Goal: Transaction & Acquisition: Purchase product/service

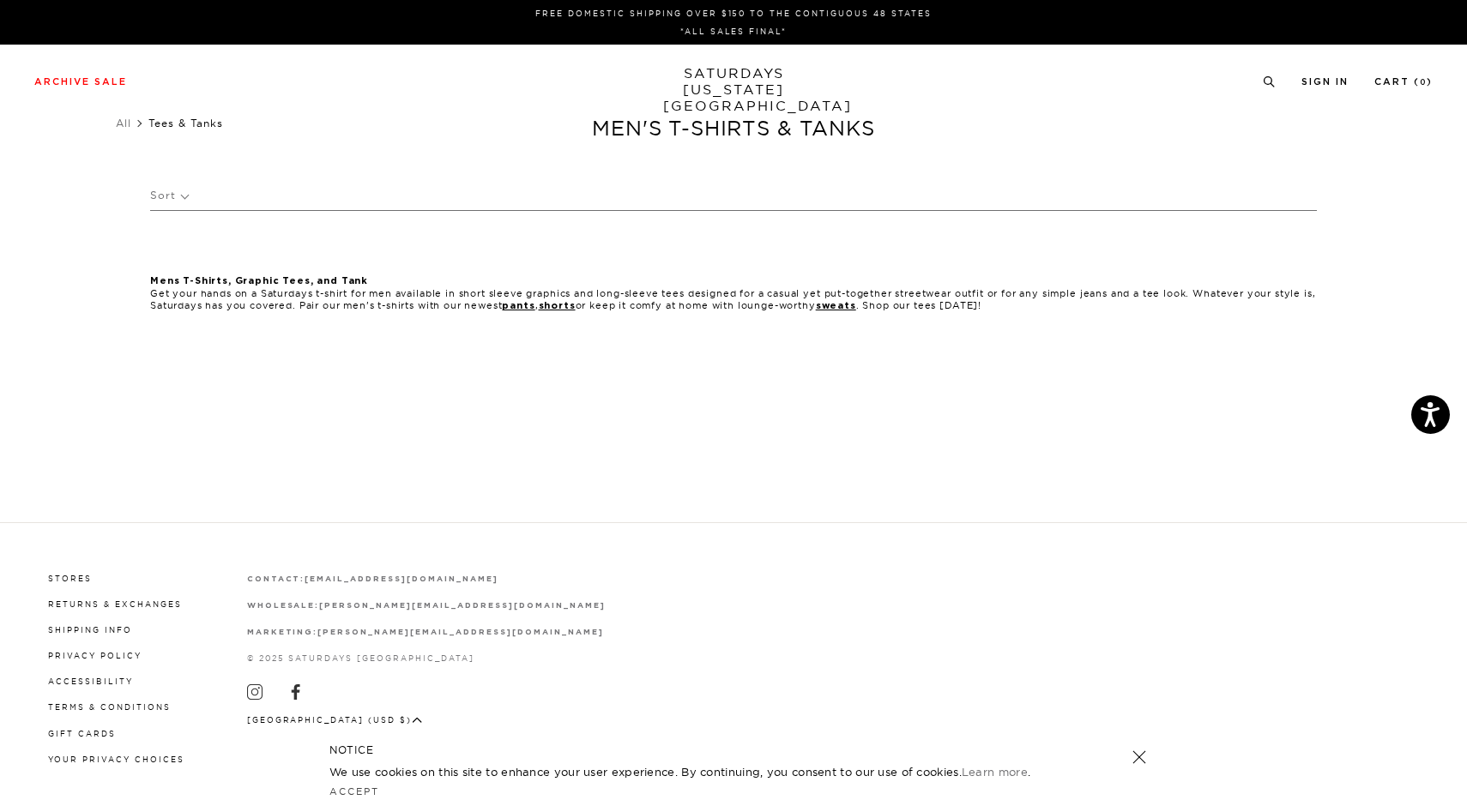
click at [272, 222] on section at bounding box center [734, 233] width 1467 height 47
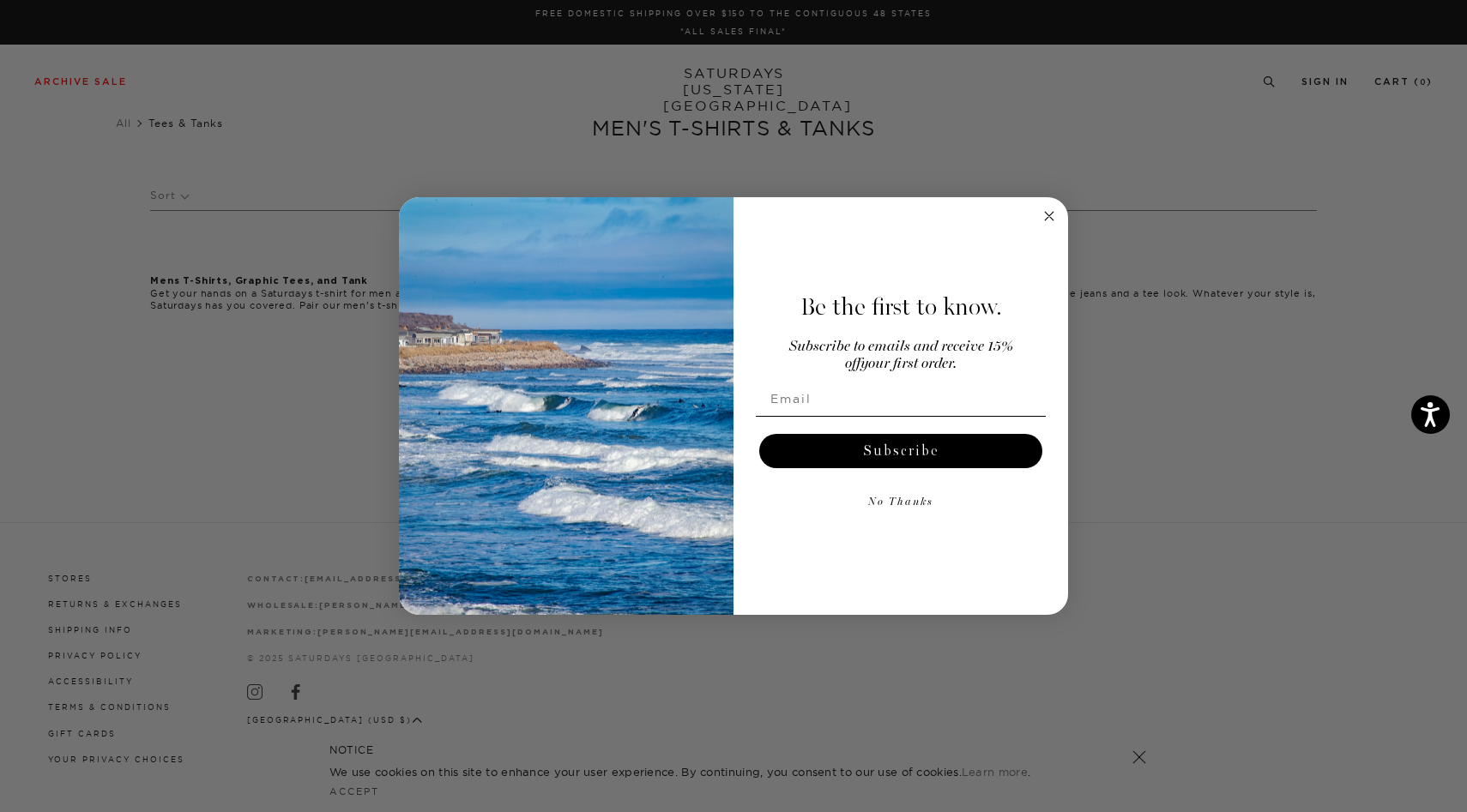
click at [50, 166] on div "Close dialog Be the first to know. Subscribe to emails and receive 15% off your…" at bounding box center [734, 406] width 1467 height 812
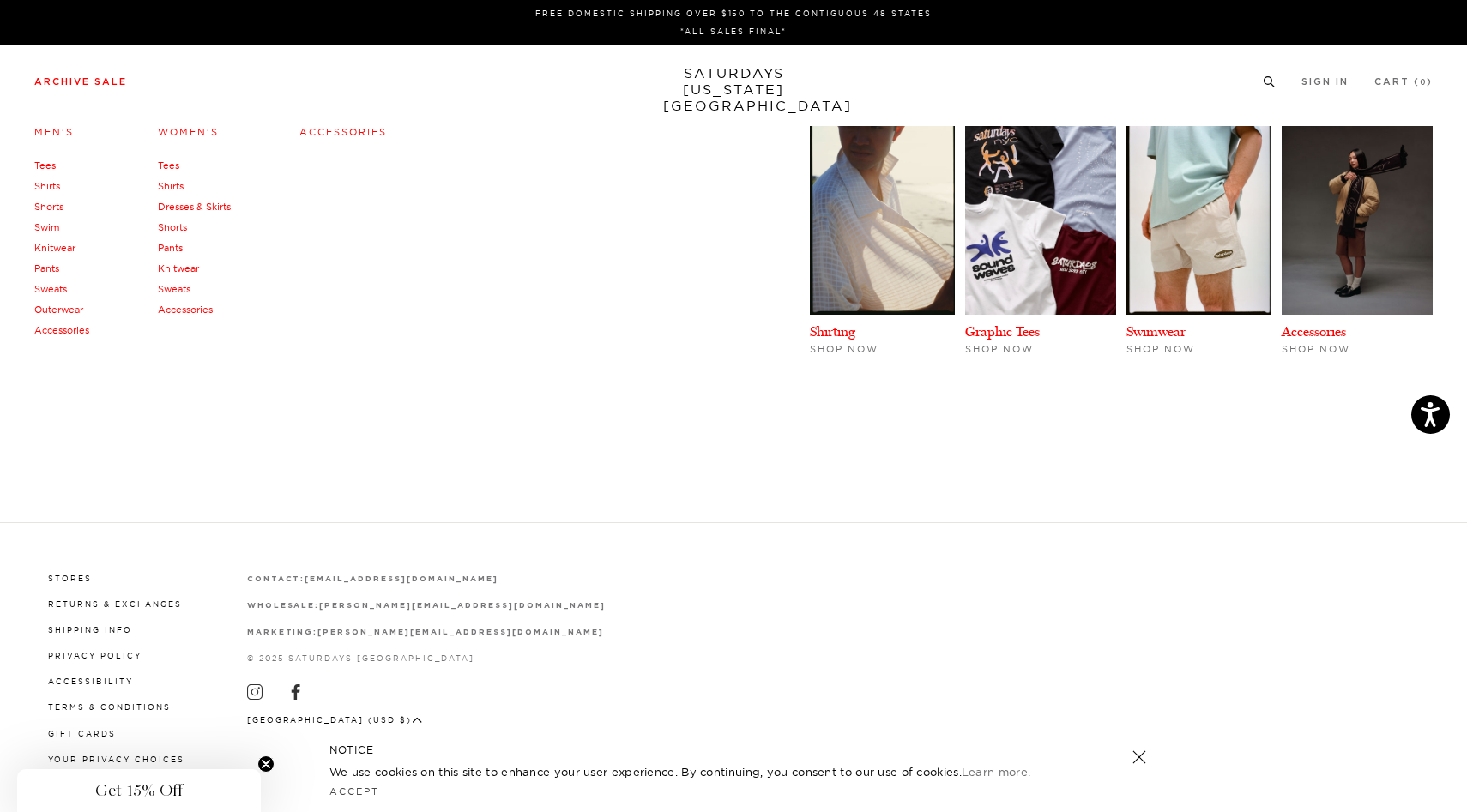
click at [48, 167] on link "Tees" at bounding box center [44, 165] width 21 height 12
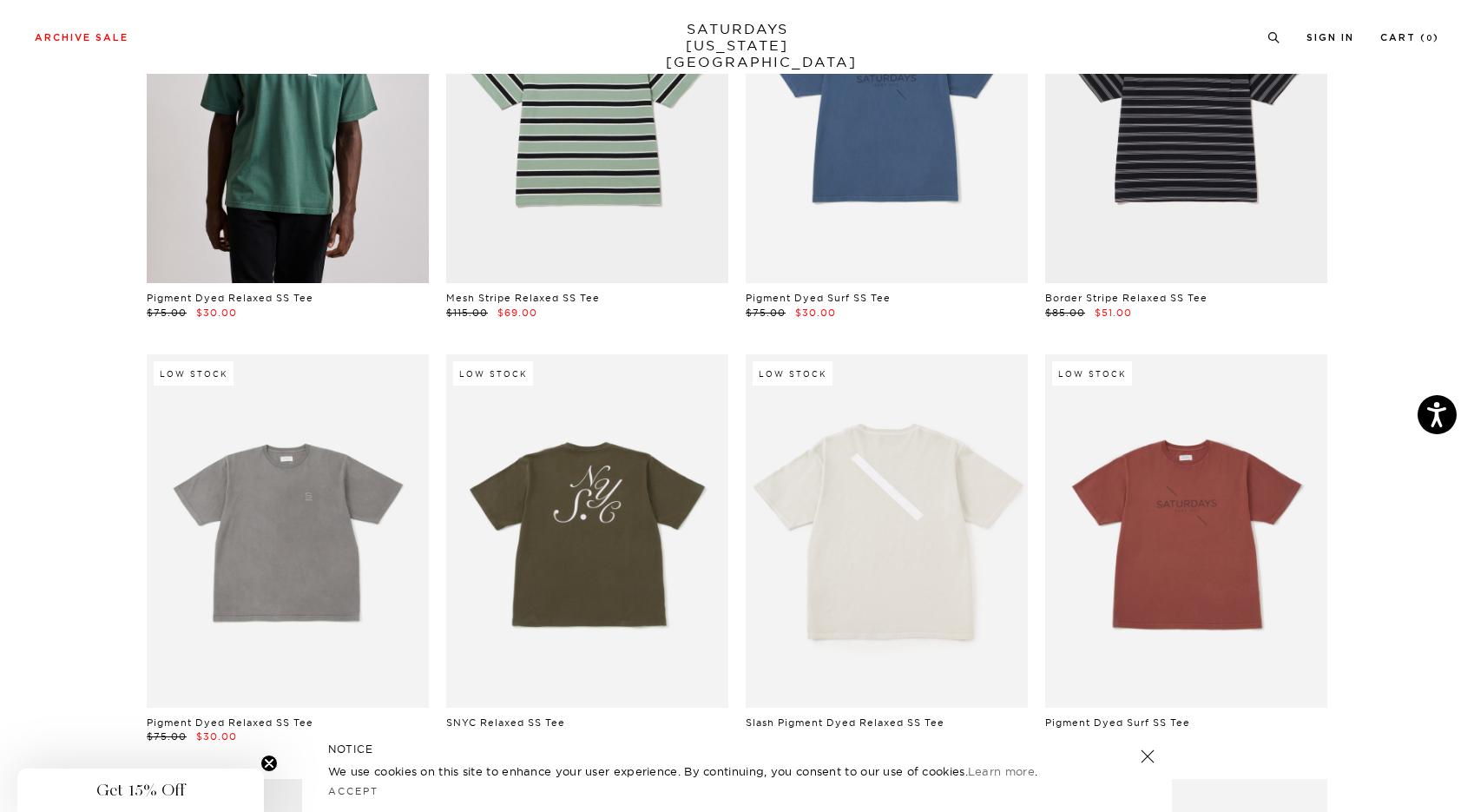
scroll to position [249, 0]
